Goal: Check status: Check status

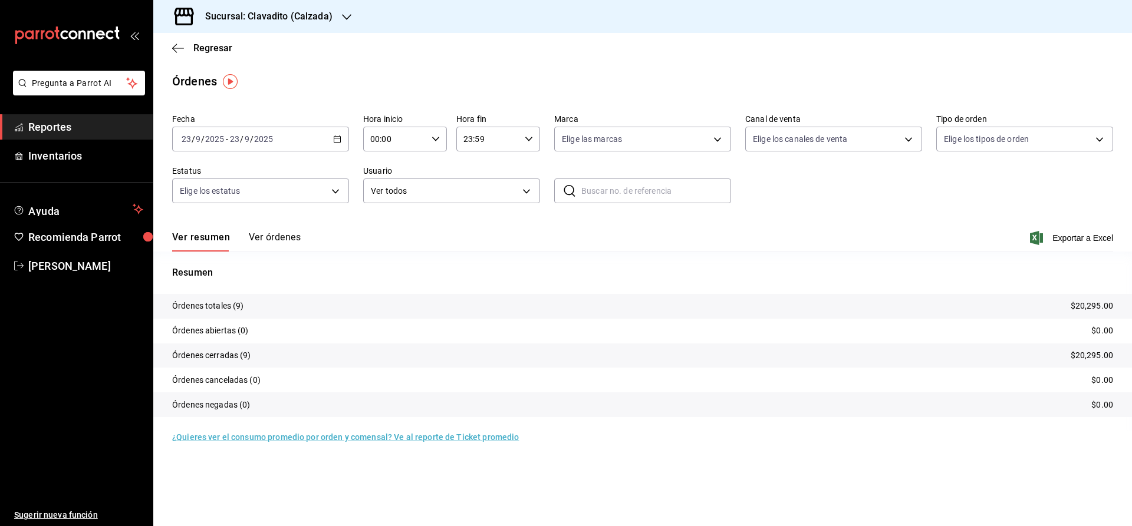
click at [243, 18] on h3 "Sucursal: Clavadito (Calzada)" at bounding box center [264, 16] width 137 height 14
click at [197, 50] on span "Cuerno (Calzada)" at bounding box center [195, 51] width 65 height 12
click at [338, 138] on icon "button" at bounding box center [337, 139] width 8 height 8
click at [236, 309] on span "Rango de fechas" at bounding box center [227, 307] width 91 height 12
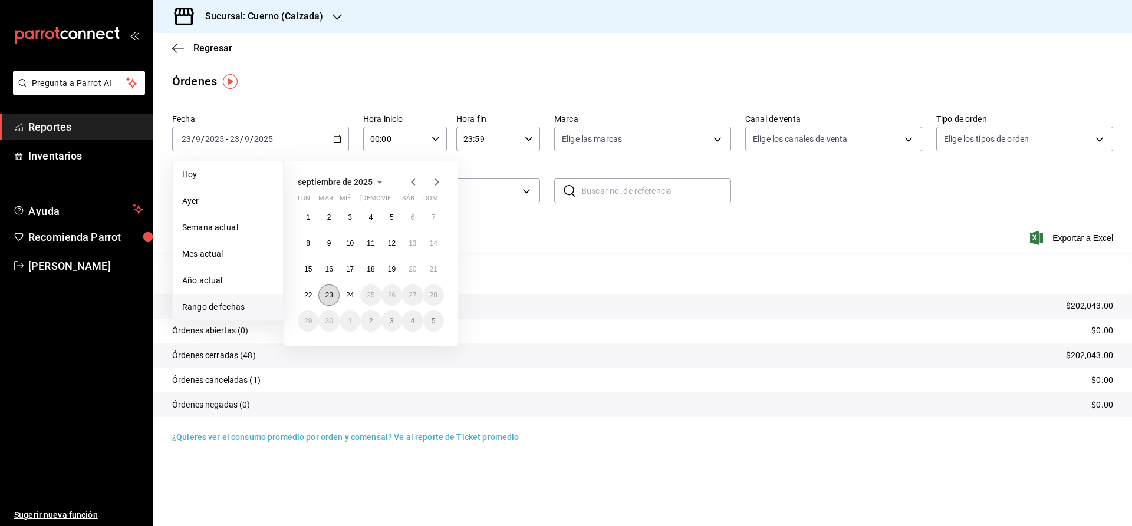
click at [331, 298] on abbr "23" at bounding box center [329, 295] width 8 height 8
click at [347, 298] on abbr "24" at bounding box center [350, 295] width 8 height 8
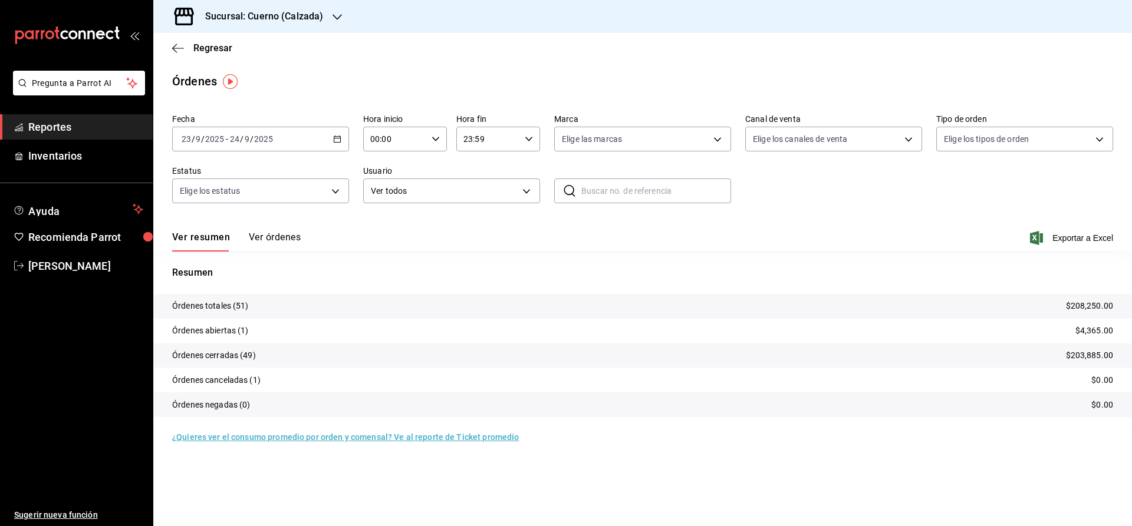
click at [432, 131] on div "00:00 Hora inicio" at bounding box center [405, 139] width 84 height 25
click at [383, 226] on span "02" at bounding box center [384, 225] width 23 height 9
type input "02:00"
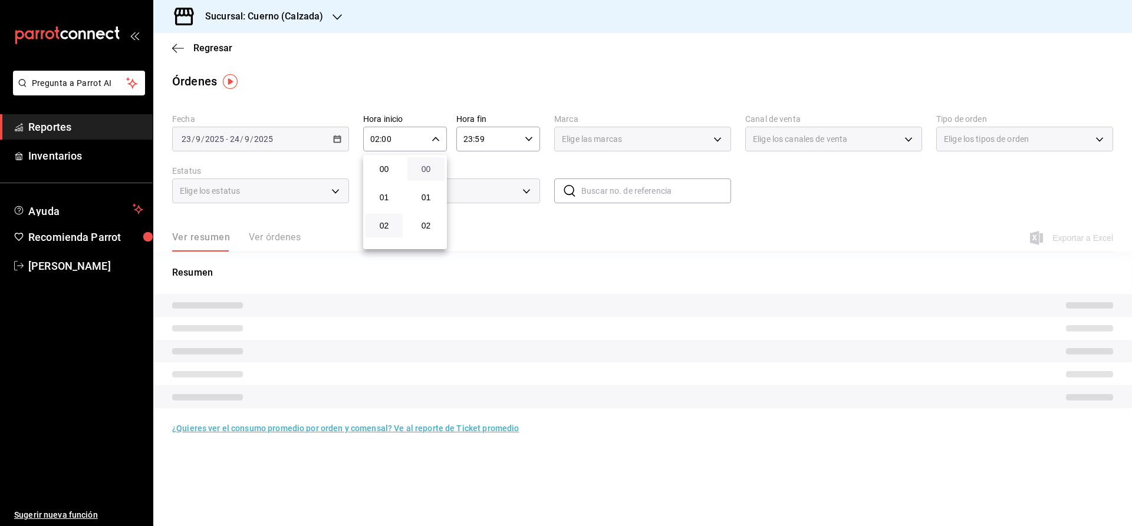
click at [428, 169] on span "00" at bounding box center [425, 168] width 23 height 9
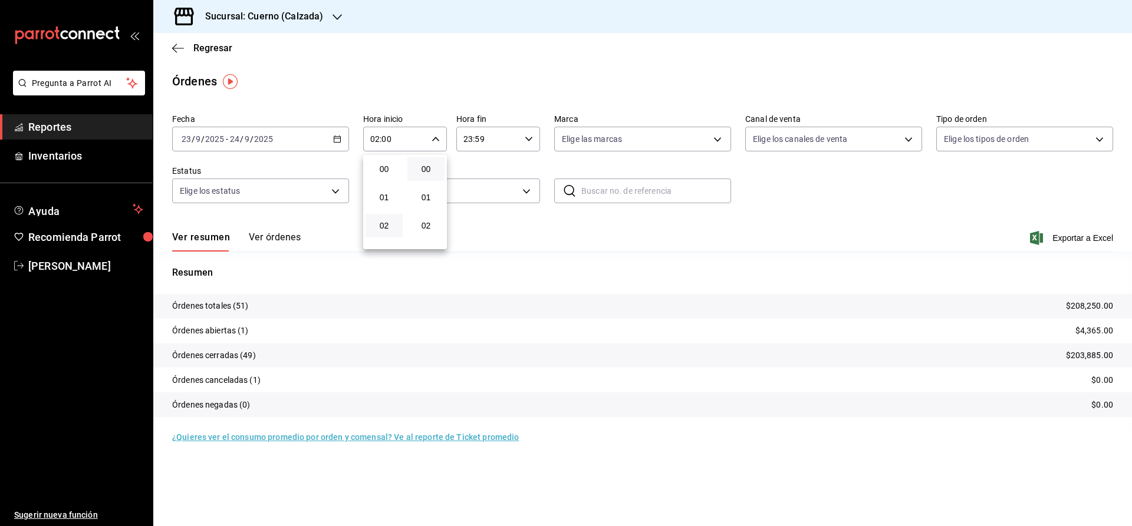
click at [536, 135] on div at bounding box center [566, 263] width 1132 height 526
click at [531, 136] on icon "button" at bounding box center [529, 139] width 8 height 8
click at [471, 225] on span "02" at bounding box center [477, 225] width 23 height 9
click at [521, 170] on span "00" at bounding box center [519, 168] width 23 height 9
type input "02:00"
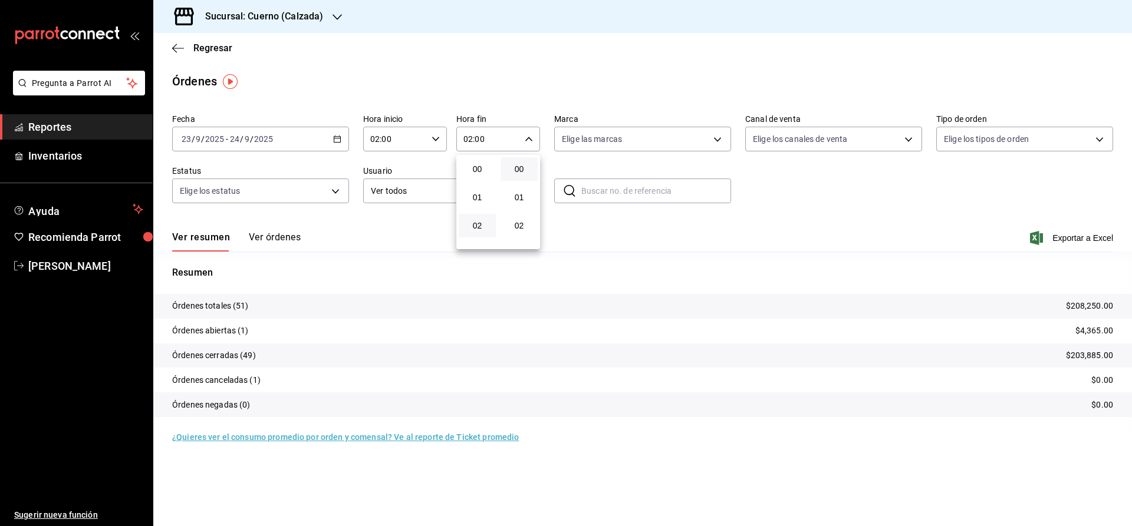
click at [593, 141] on div at bounding box center [566, 263] width 1132 height 526
click at [593, 141] on body "Pregunta a Parrot AI Reportes Inventarios Ayuda Recomienda Parrot Julia Morales…" at bounding box center [566, 263] width 1132 height 526
click at [604, 220] on span "Cuerno - Calzada" at bounding box center [656, 224] width 139 height 12
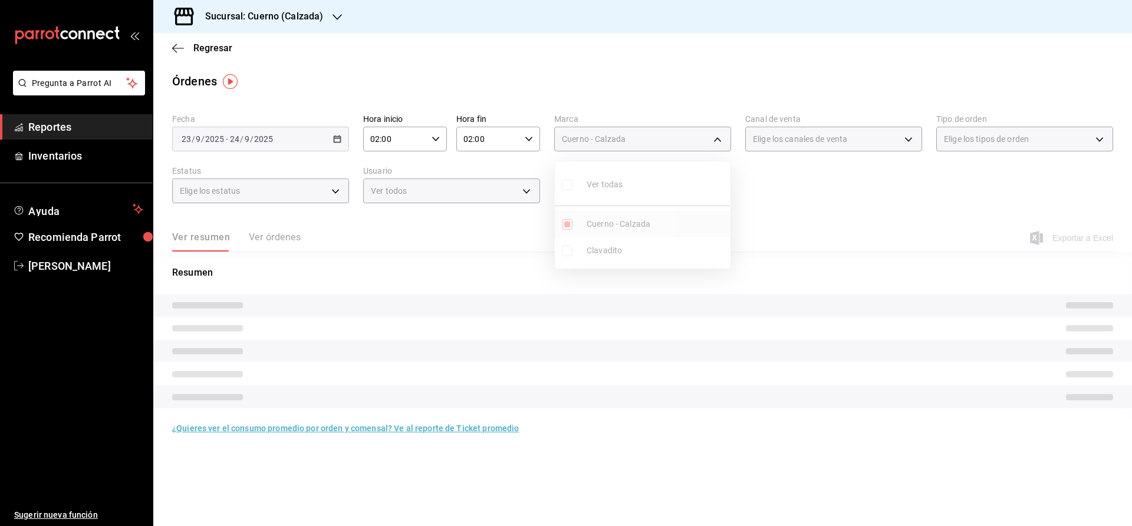
type input "b7ae777b-2dfc-42e0-9650-6cefdf37a424"
checkbox input "true"
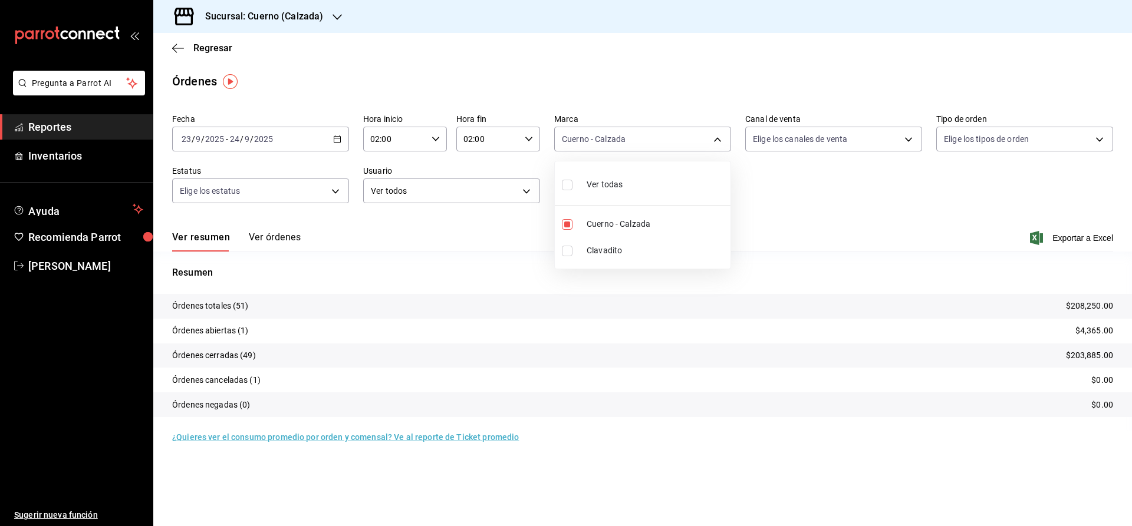
click at [485, 322] on div at bounding box center [566, 263] width 1132 height 526
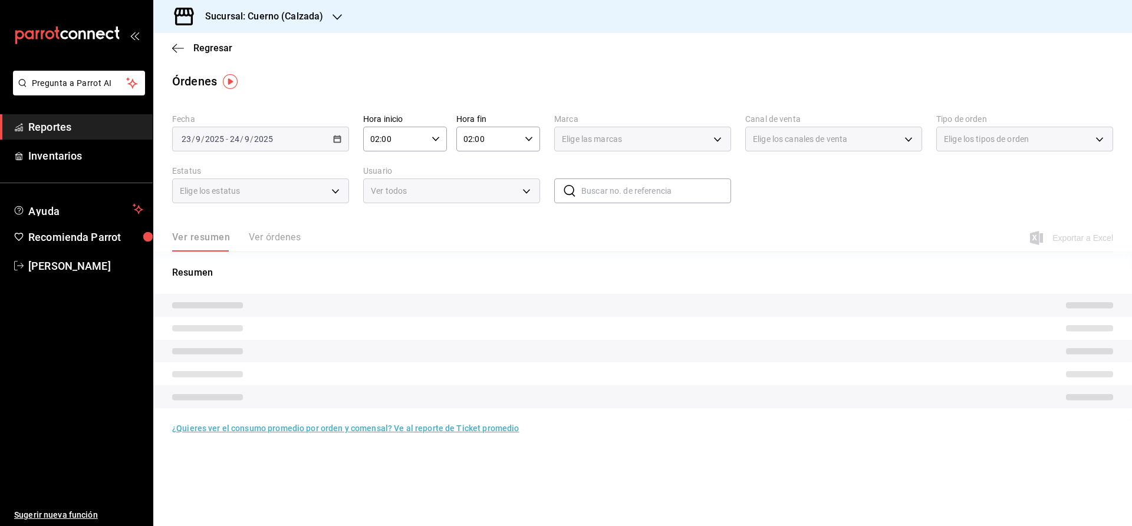
type input "b7ae777b-2dfc-42e0-9650-6cefdf37a424"
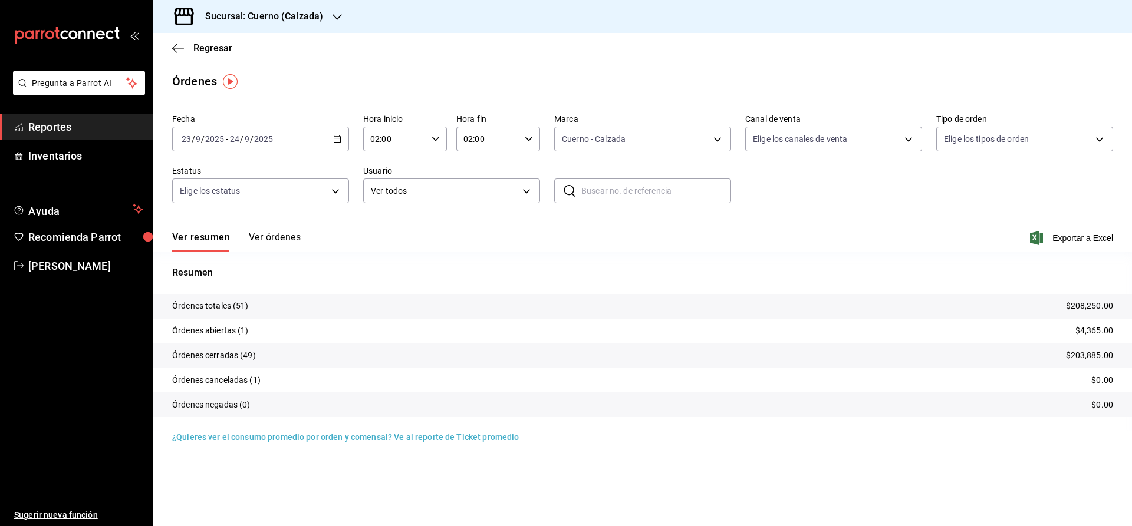
click at [88, 135] on link "Reportes" at bounding box center [76, 126] width 153 height 25
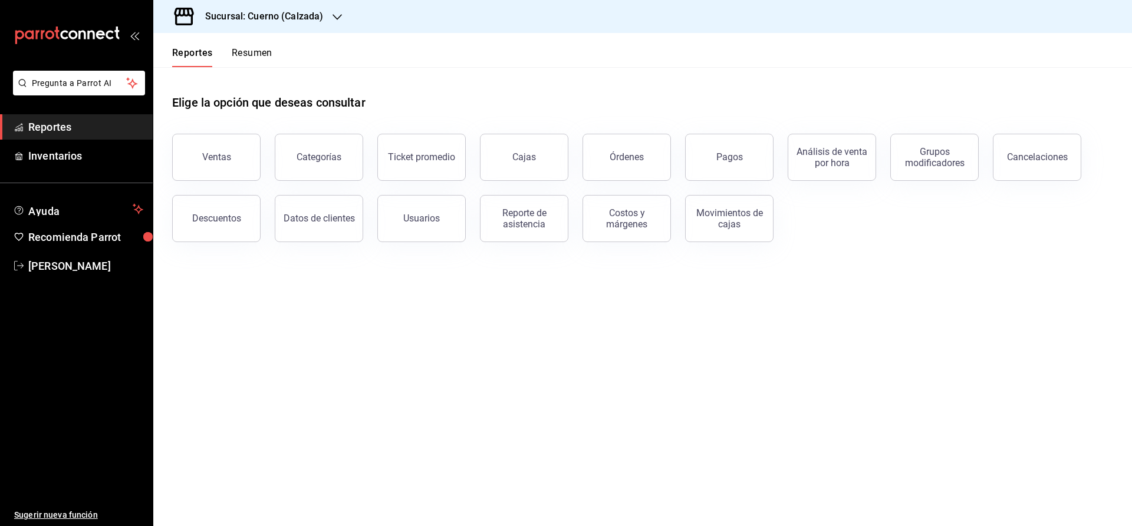
click at [56, 496] on ul "Sugerir nueva función" at bounding box center [76, 403] width 153 height 248
click at [230, 159] on button "Ventas" at bounding box center [216, 157] width 88 height 47
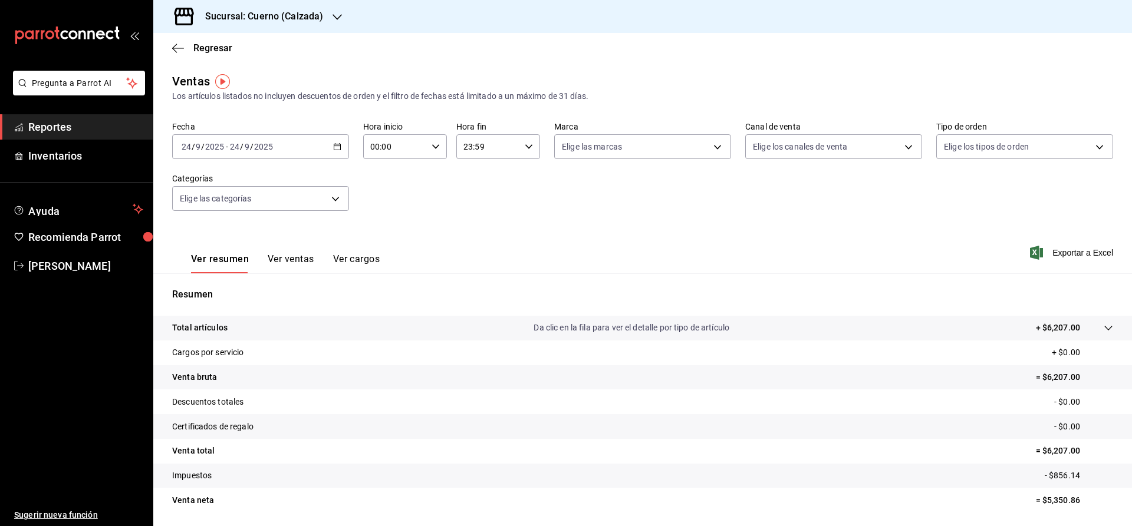
click at [323, 150] on div "[DATE] [DATE] - [DATE] [DATE]" at bounding box center [260, 146] width 177 height 25
click at [237, 287] on span "Rango de fechas" at bounding box center [227, 288] width 91 height 12
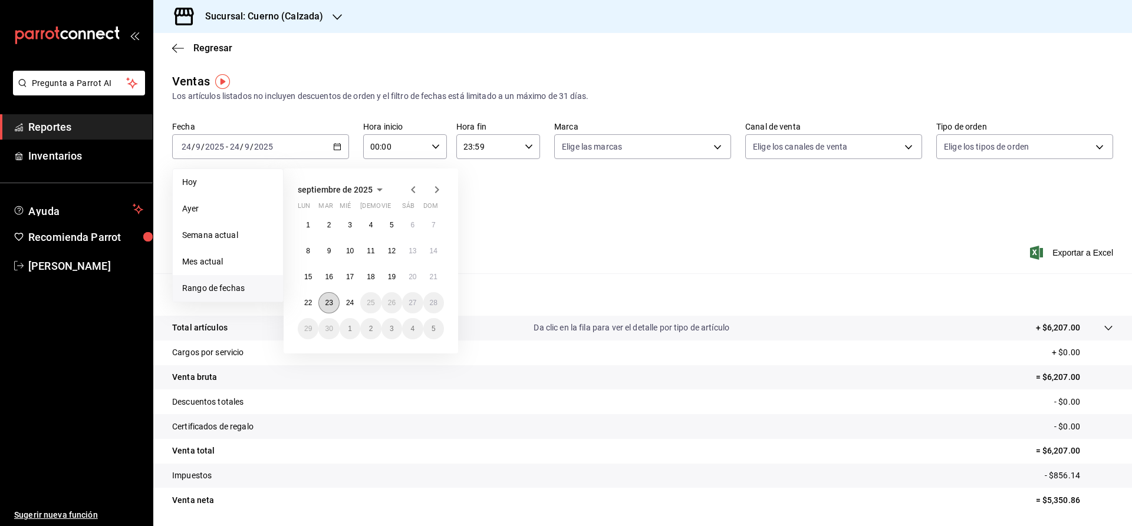
click at [331, 299] on abbr "23" at bounding box center [329, 303] width 8 height 8
click at [346, 302] on button "24" at bounding box center [350, 302] width 21 height 21
